Goal: Check status: Check status

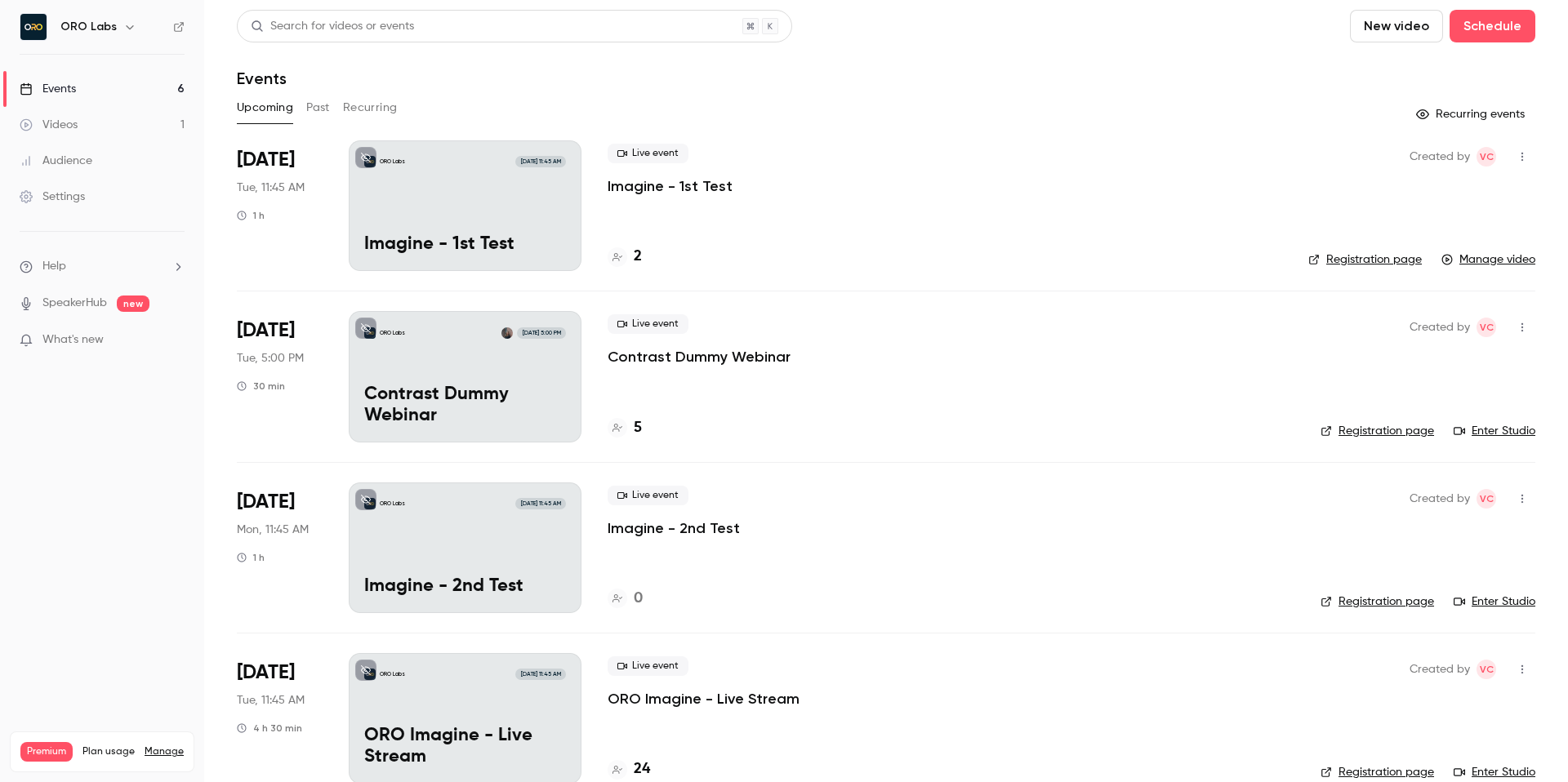
click at [731, 353] on p "Contrast Dummy Webinar" at bounding box center [699, 357] width 183 height 20
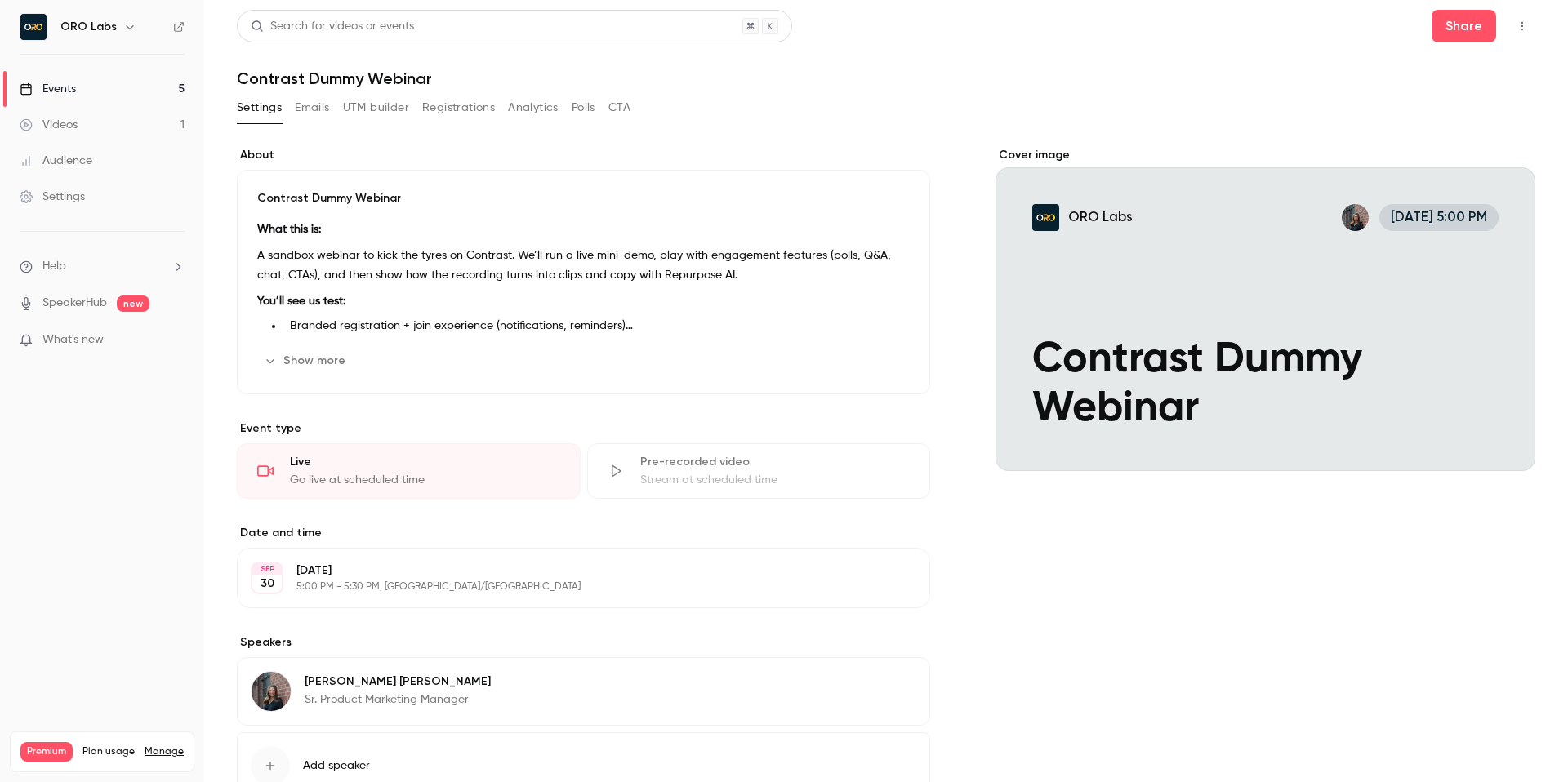
click at [482, 106] on button "Registrations" at bounding box center [459, 108] width 73 height 26
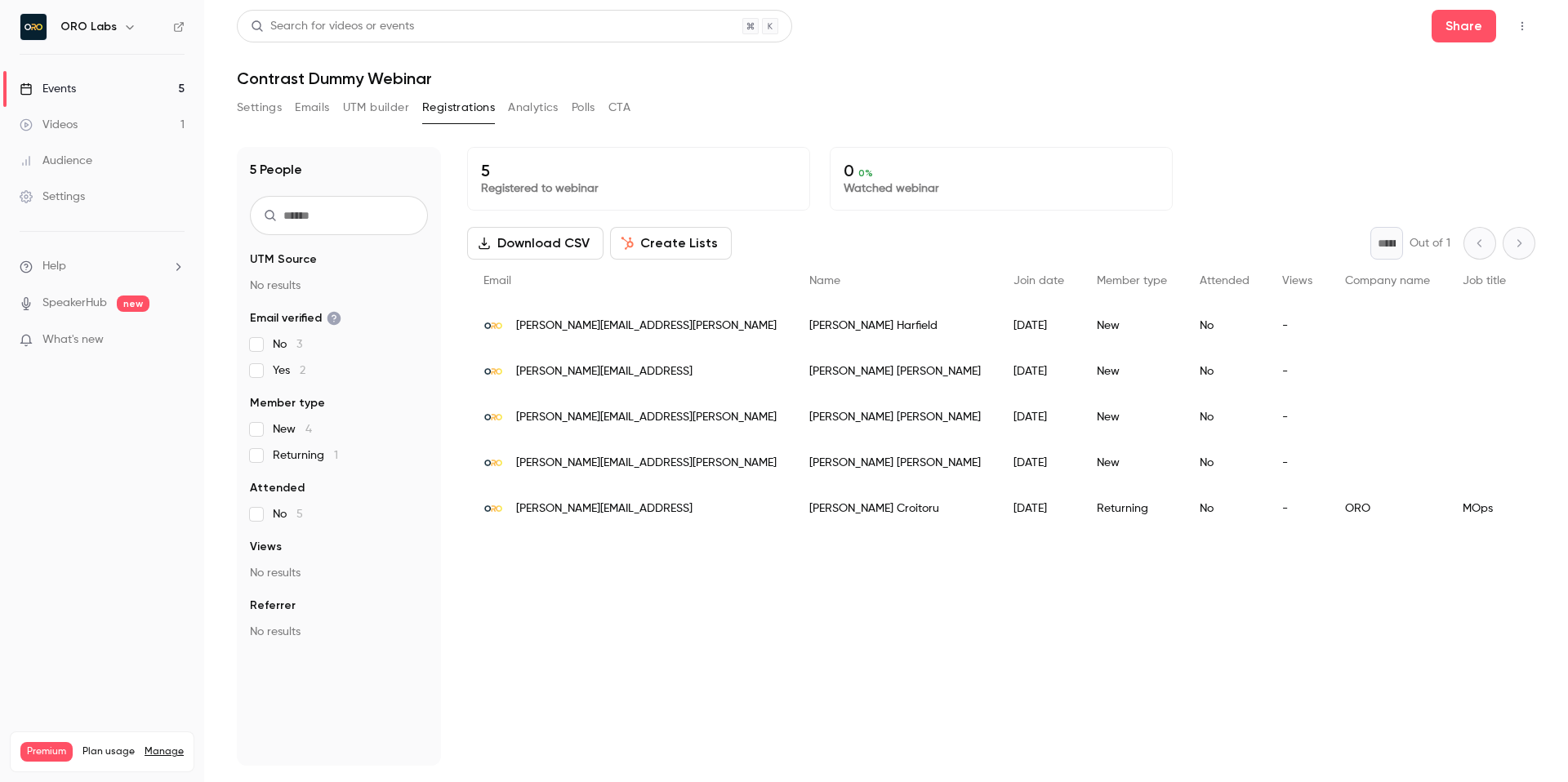
click at [1534, 17] on button "button" at bounding box center [1522, 26] width 26 height 26
click at [1452, 115] on div "Enter Studio" at bounding box center [1460, 110] width 124 height 16
click at [1406, 100] on div "Settings Emails UTM builder Registrations Analytics Polls CTA" at bounding box center [886, 111] width 1298 height 33
click at [1524, 26] on icon "button" at bounding box center [1522, 26] width 13 height 12
click at [1424, 104] on div "Enter Studio" at bounding box center [1460, 110] width 124 height 16
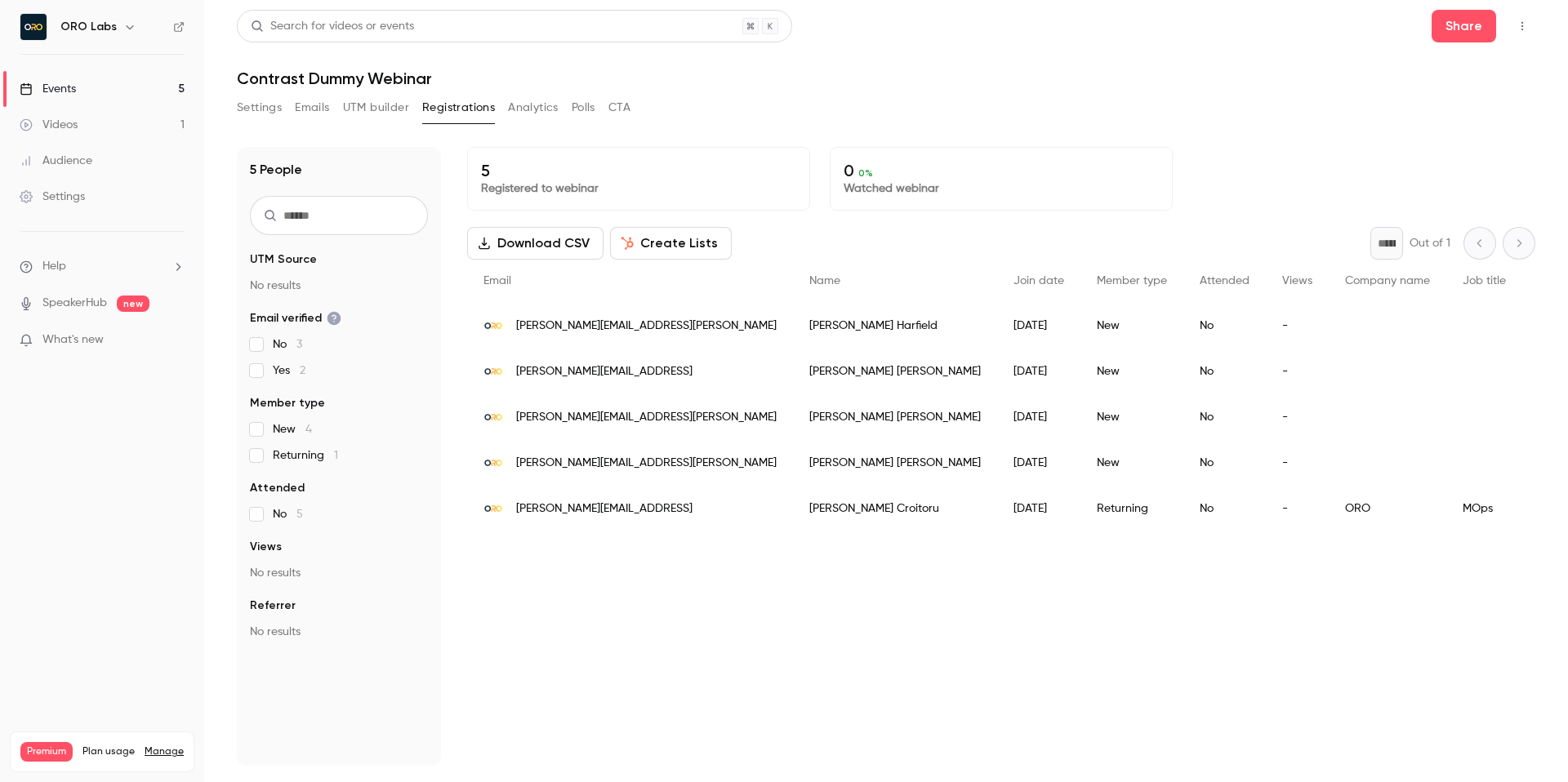
click at [1102, 4] on main "Search for videos or events Share Contrast Dummy Webinar Settings Emails UTM bu…" at bounding box center [886, 391] width 1364 height 782
click at [1088, 43] on header "Search for videos or events Share Contrast Dummy Webinar" at bounding box center [886, 49] width 1298 height 78
click at [122, 90] on link "Events 5" at bounding box center [102, 88] width 204 height 36
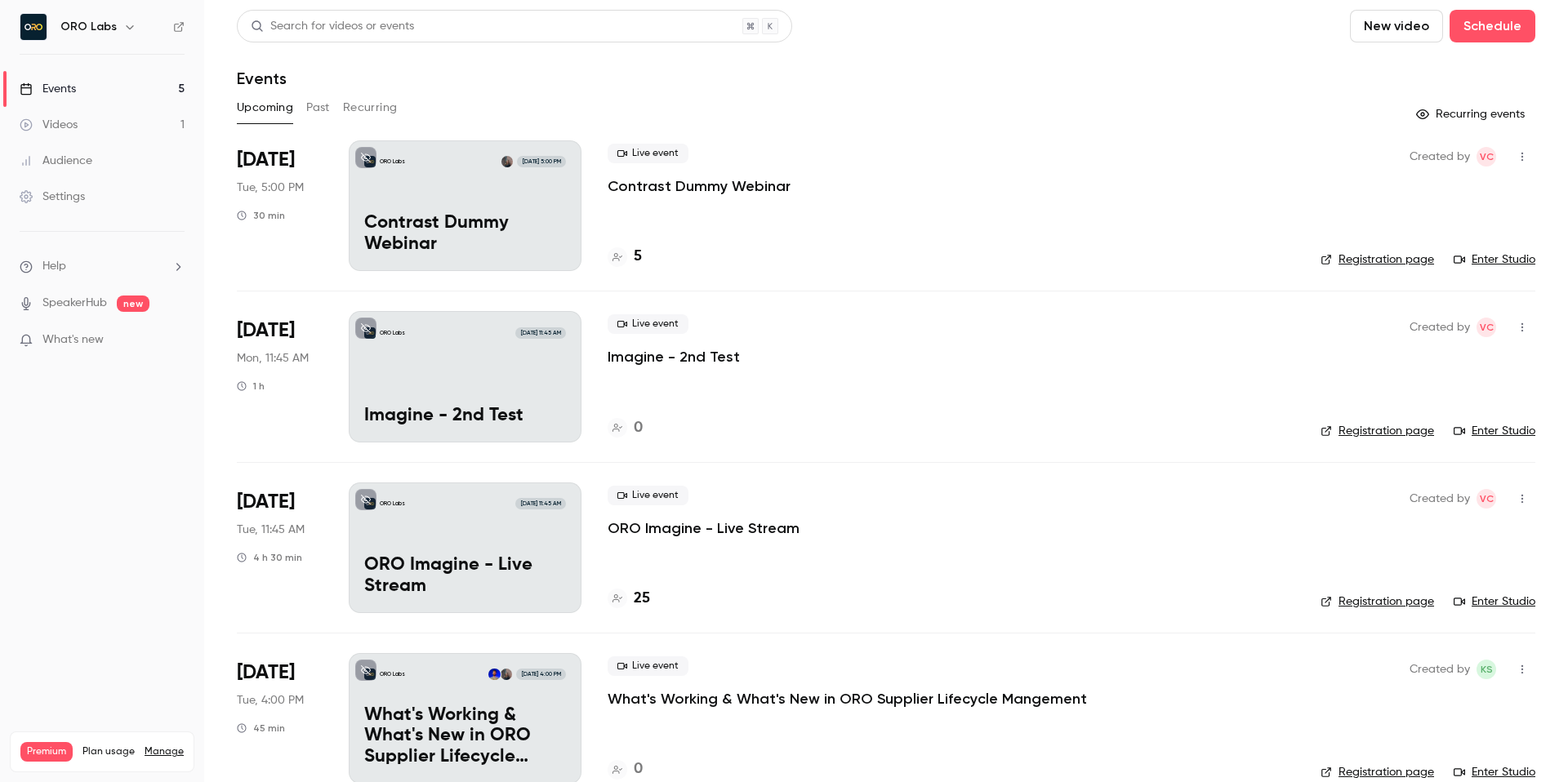
scroll to position [202, 0]
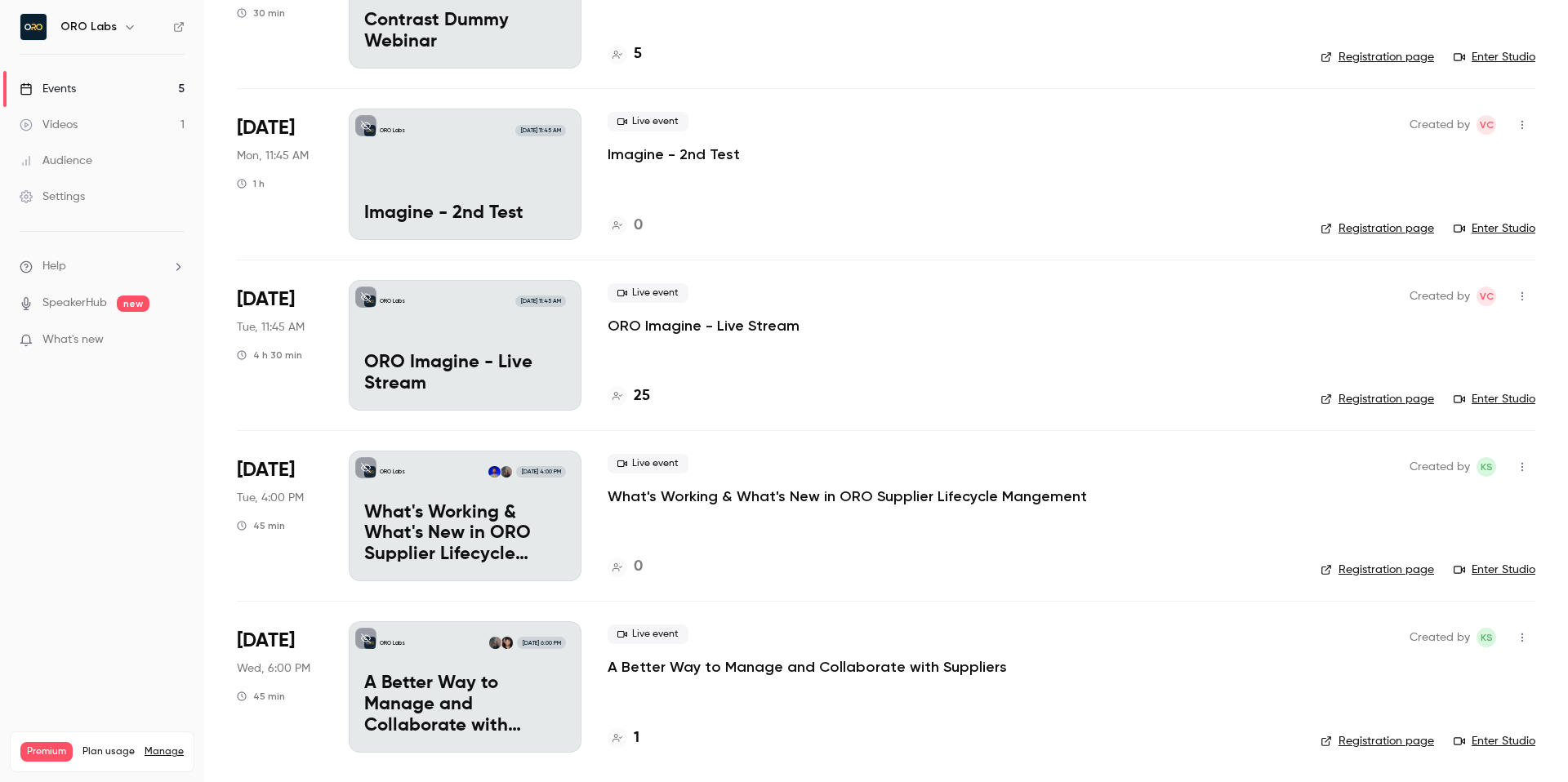
click at [125, 137] on link "Videos 1" at bounding box center [102, 124] width 204 height 36
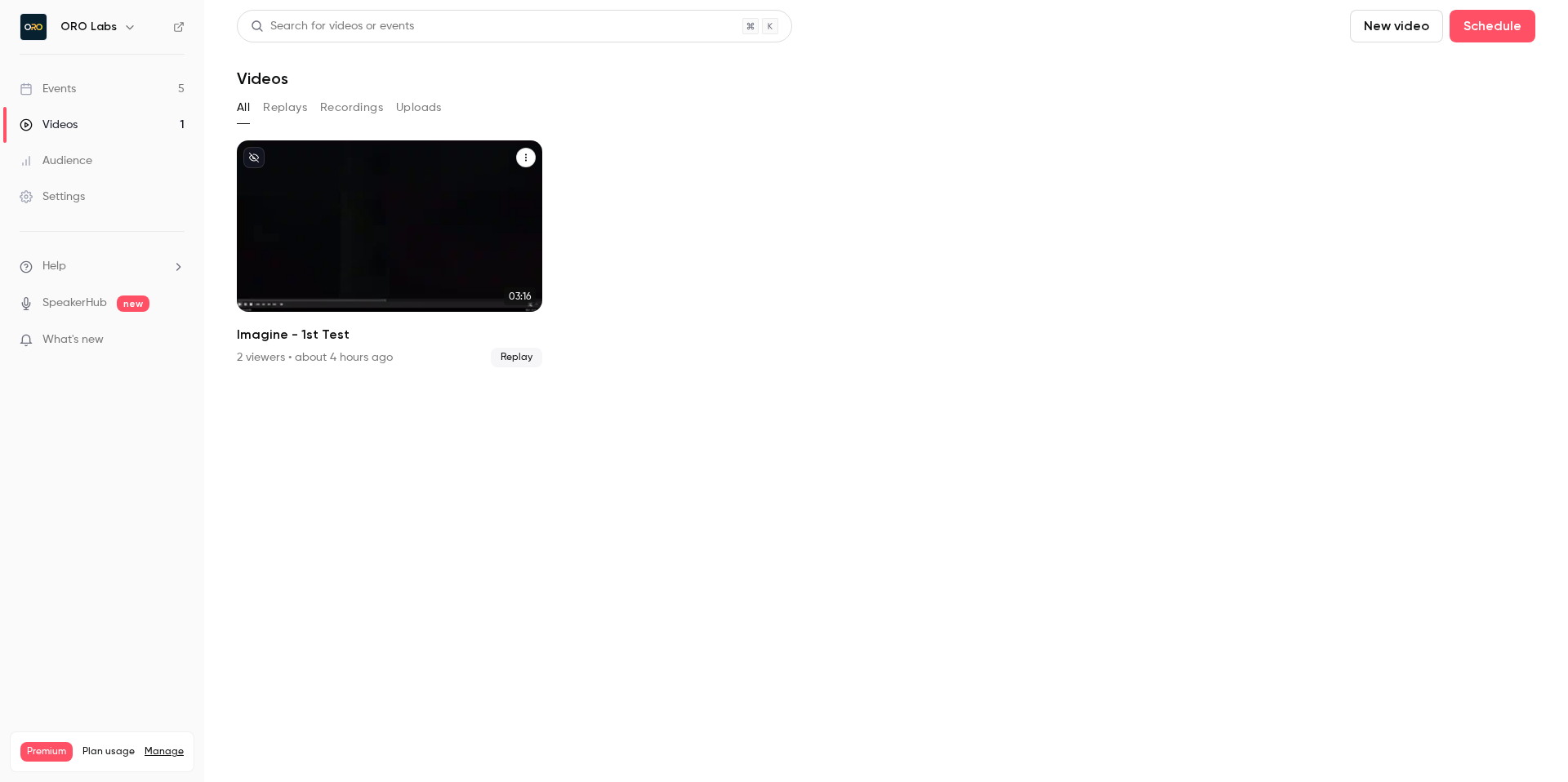
click at [530, 150] on button "Imagine - 1st Test" at bounding box center [526, 158] width 20 height 20
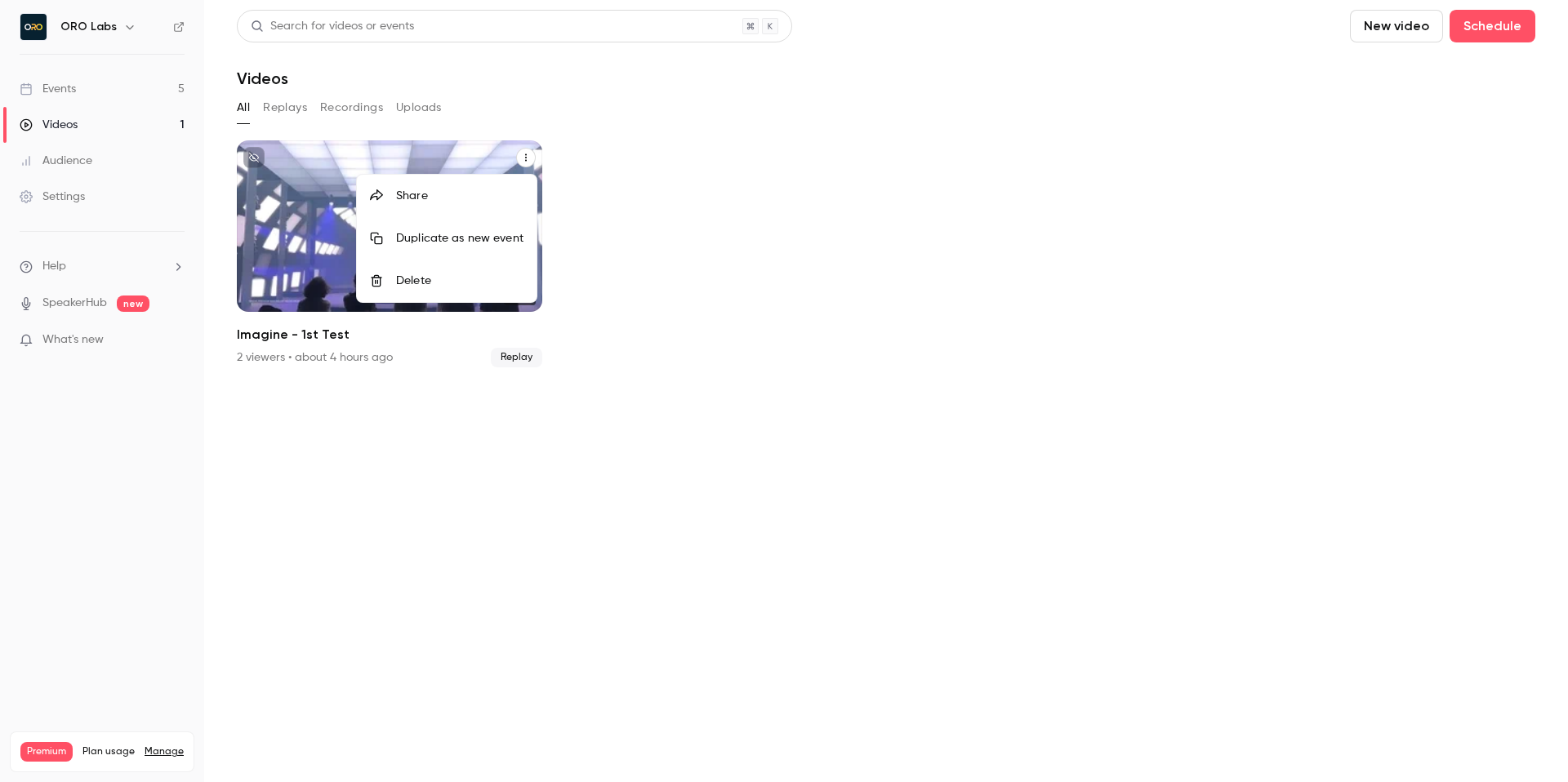
click at [621, 154] on div at bounding box center [784, 391] width 1568 height 782
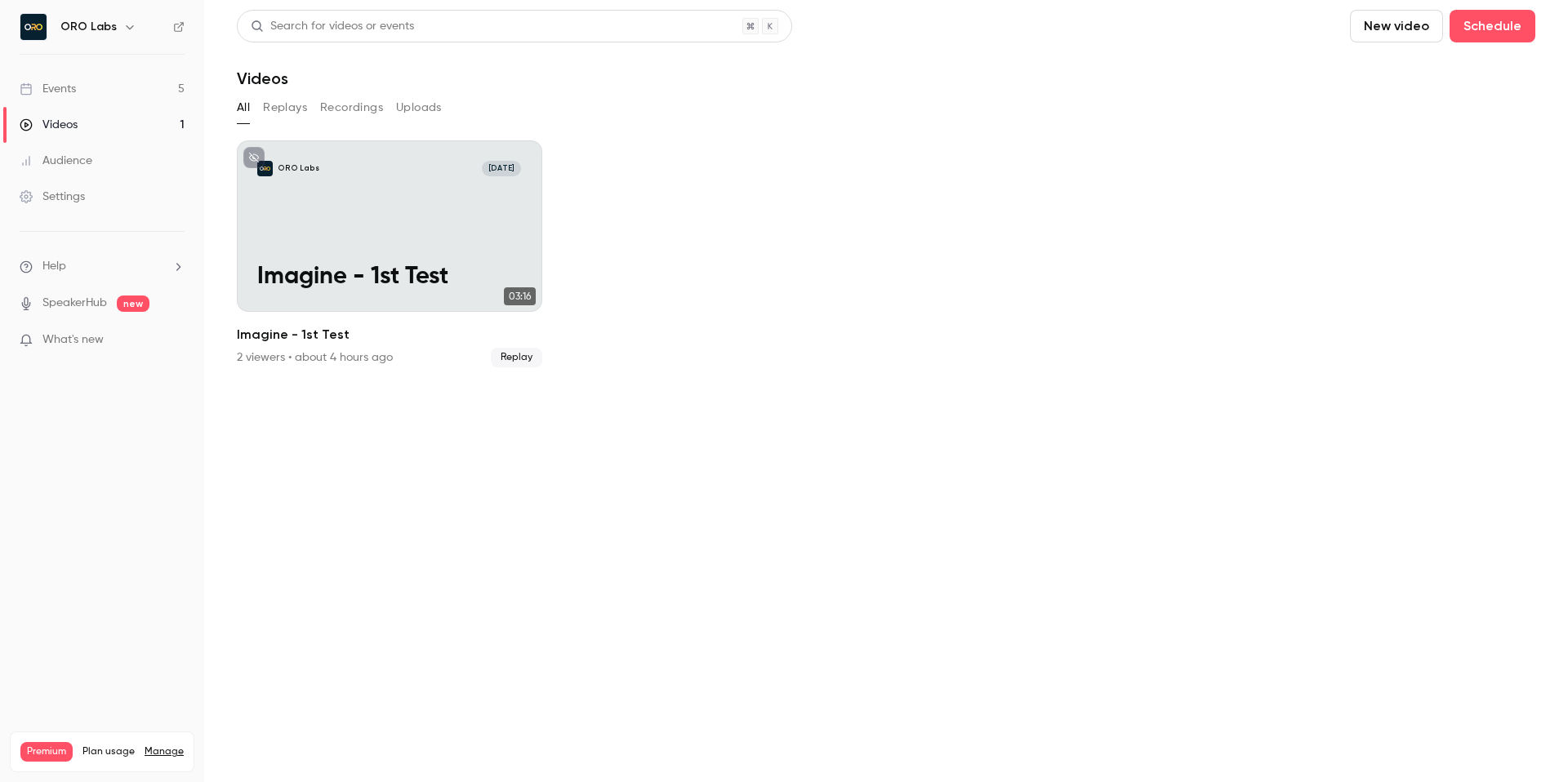
click at [134, 95] on link "Events 5" at bounding box center [102, 88] width 204 height 36
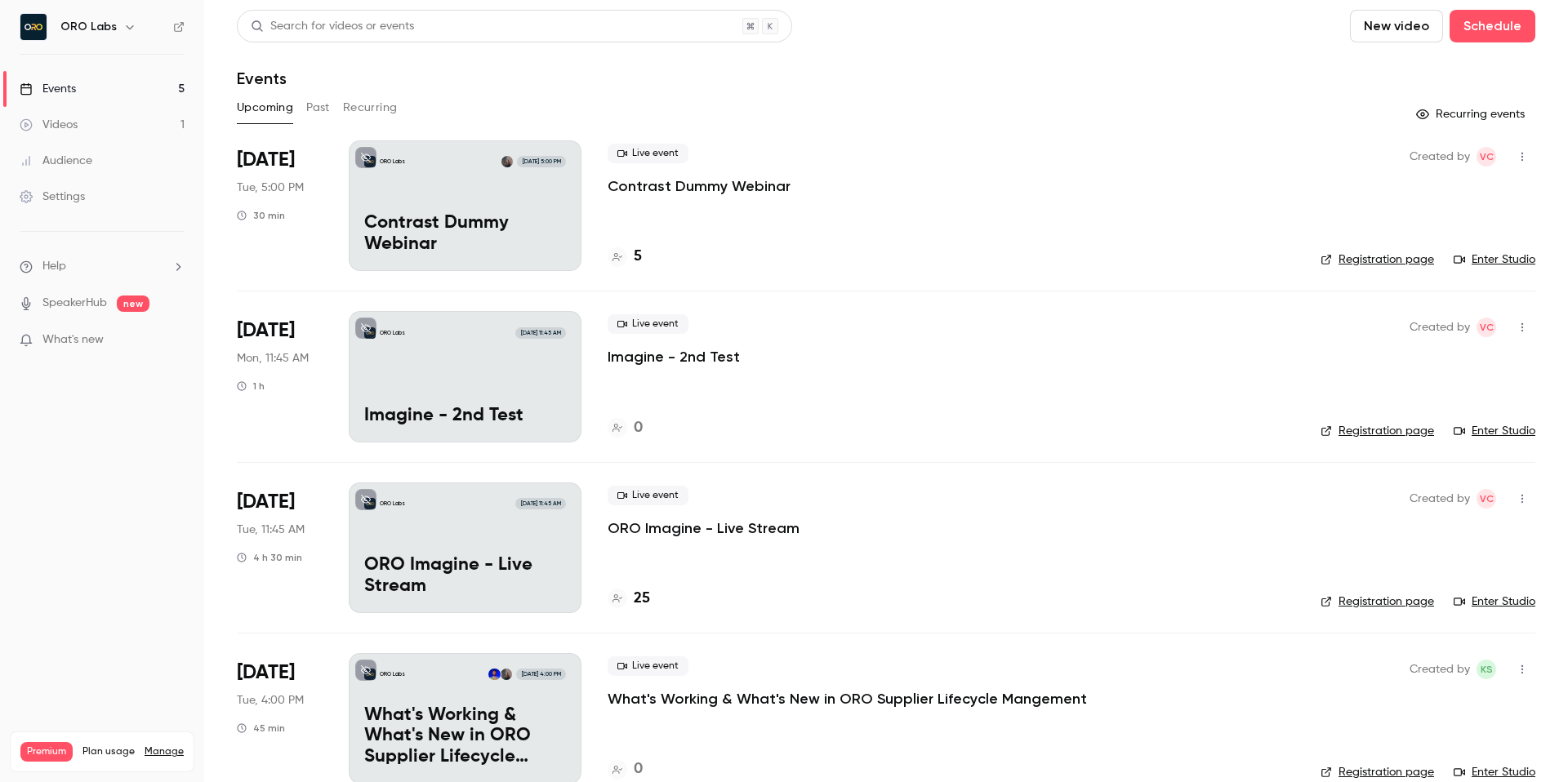
scroll to position [202, 0]
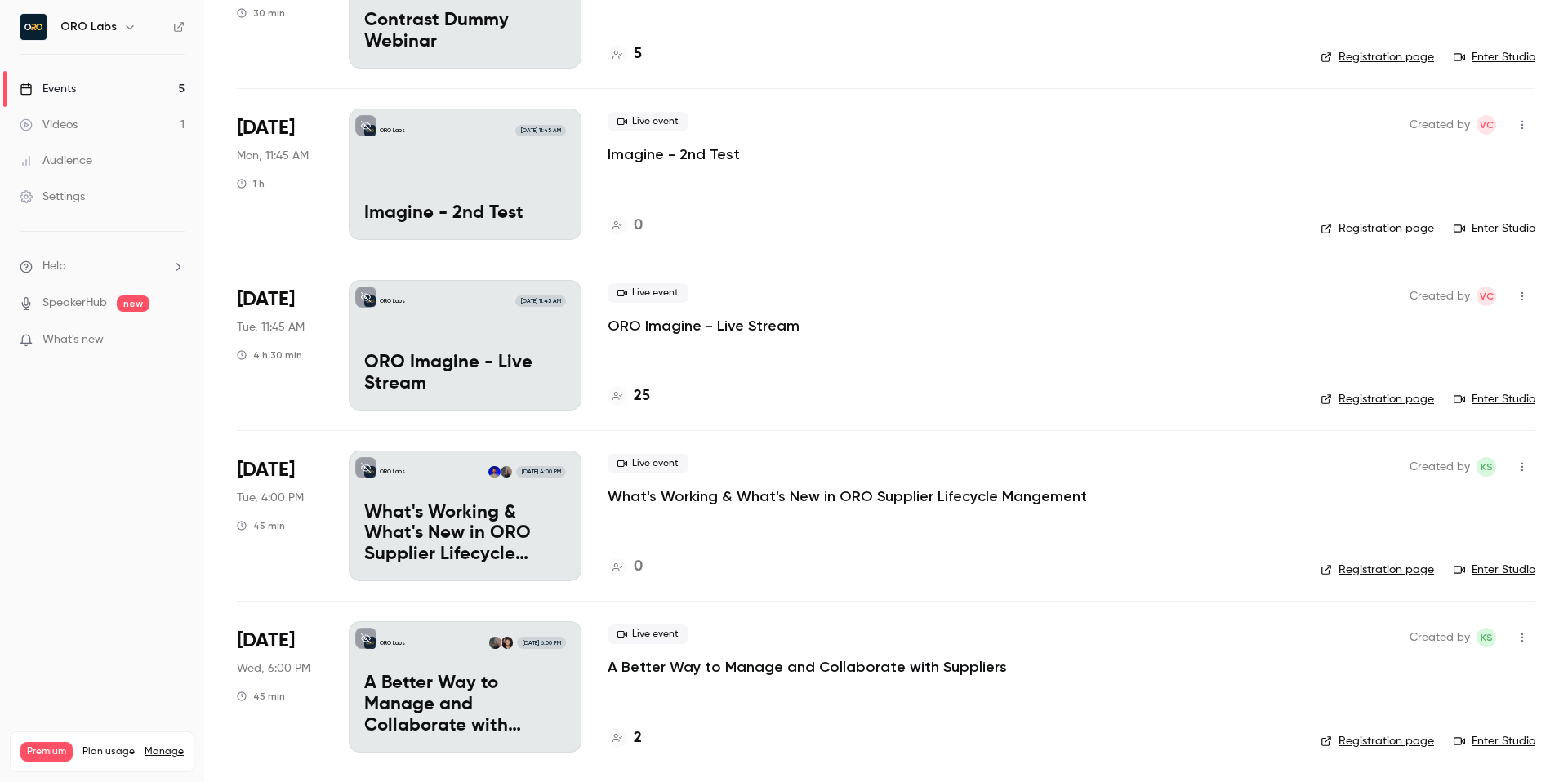
click at [708, 660] on p "A Better Way to Manage and Collaborate with Suppliers" at bounding box center [808, 667] width 399 height 20
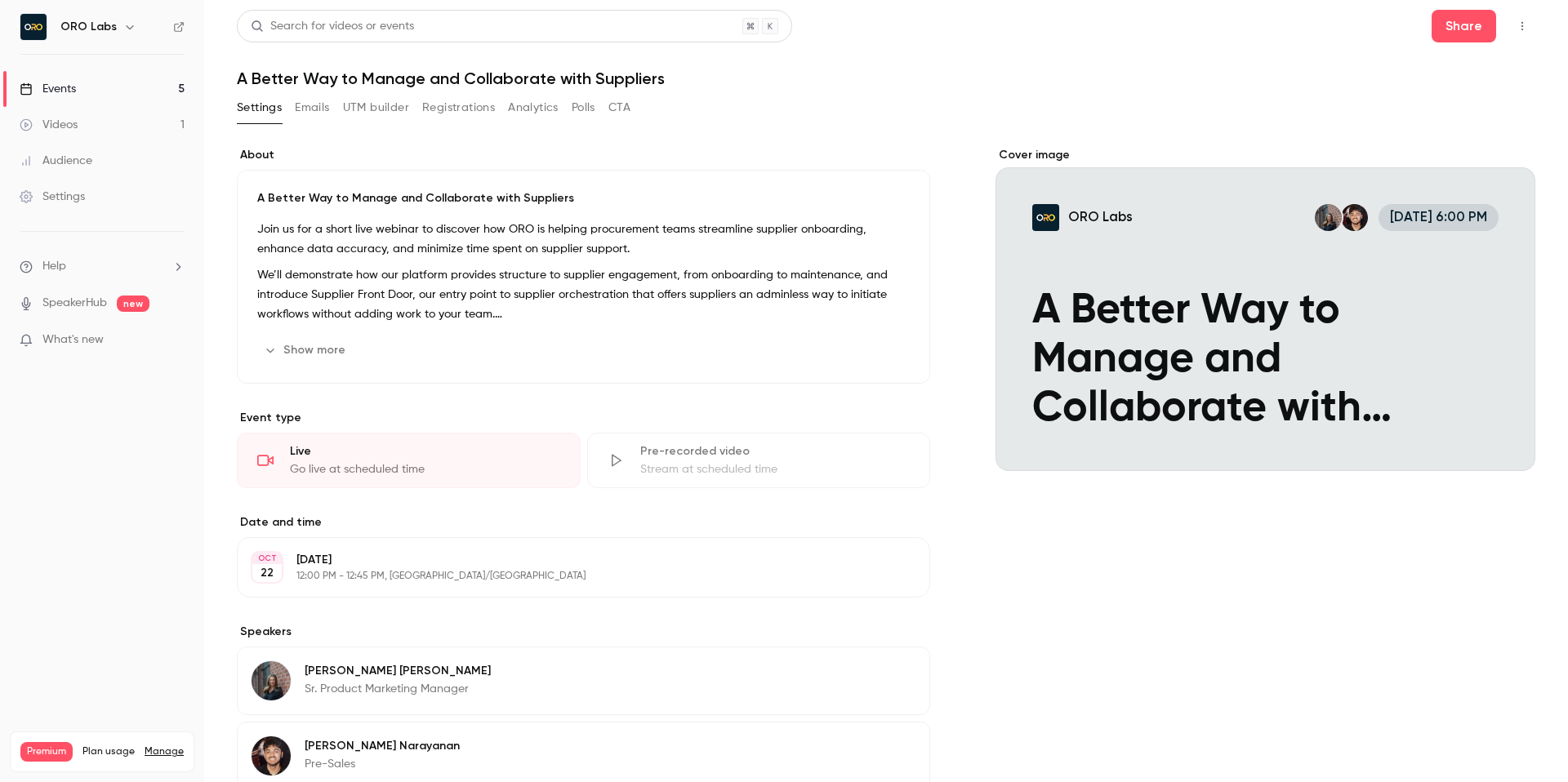
click at [464, 113] on button "Registrations" at bounding box center [459, 108] width 73 height 26
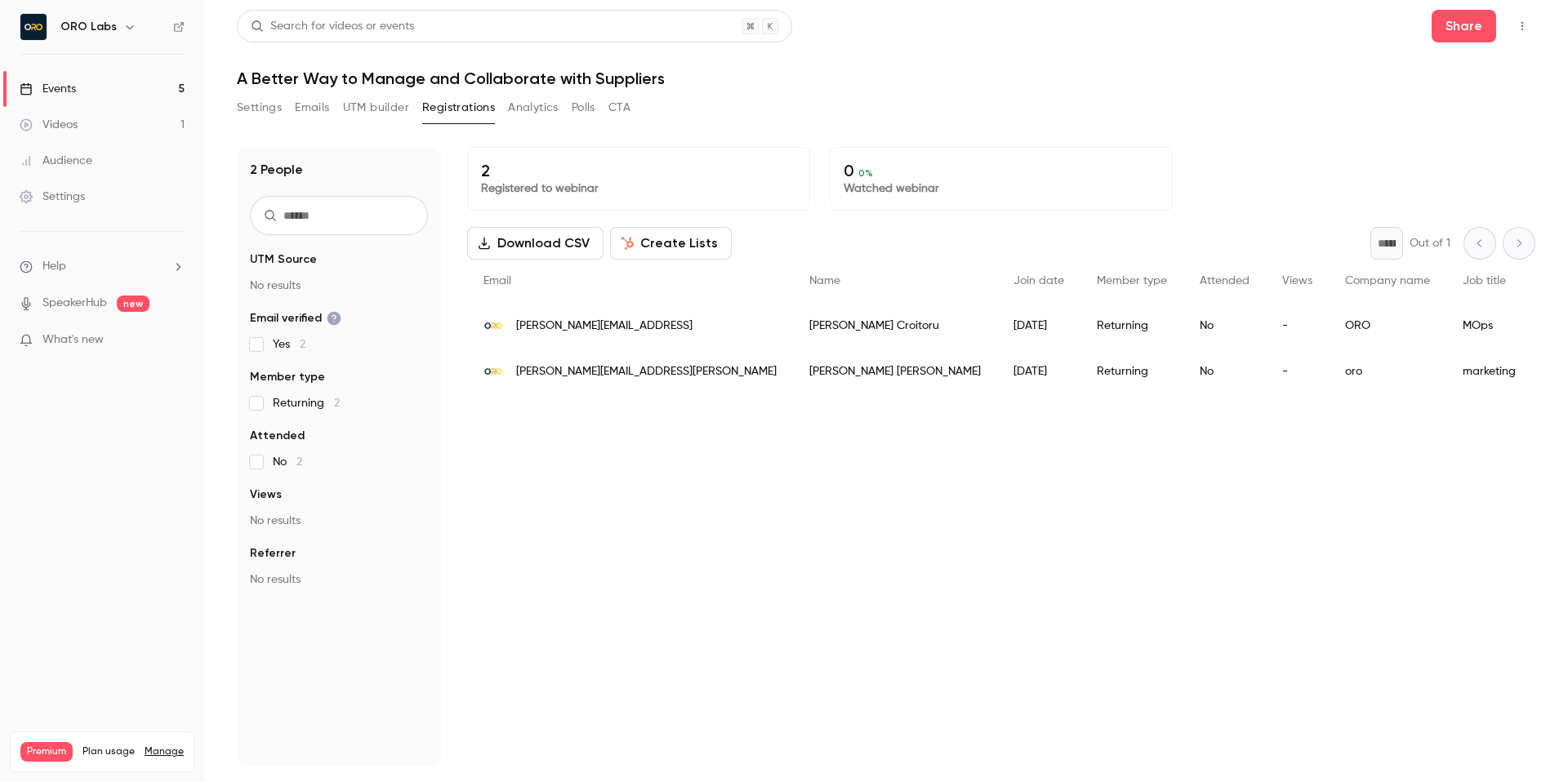
click at [790, 165] on p "2" at bounding box center [639, 170] width 315 height 20
click at [877, 93] on div "Search for videos or events Share A Better Way to Manage and Collaborate with S…" at bounding box center [886, 388] width 1298 height 756
